Goal: Task Accomplishment & Management: Use online tool/utility

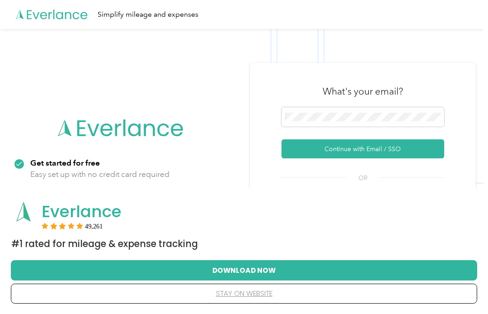
click at [368, 154] on button "Continue with Email / SSO" at bounding box center [363, 148] width 163 height 19
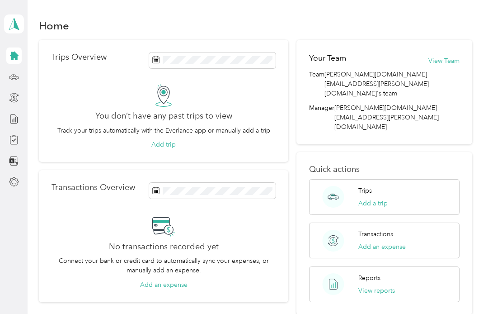
click at [374, 198] on button "Add a trip" at bounding box center [372, 202] width 29 height 9
